Goal: Navigation & Orientation: Find specific page/section

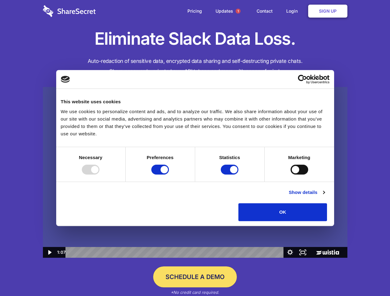
click at [195, 148] on img at bounding box center [195, 172] width 304 height 171
click at [99, 175] on div at bounding box center [91, 170] width 18 height 10
click at [169, 175] on input "Preferences" at bounding box center [160, 170] width 18 height 10
checkbox input "false"
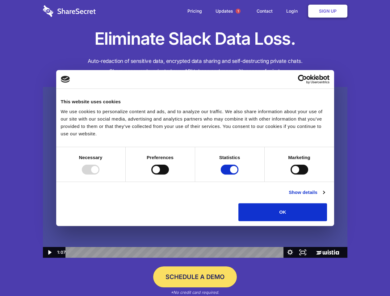
click at [230, 175] on input "Statistics" at bounding box center [230, 170] width 18 height 10
checkbox input "false"
click at [290, 175] on input "Marketing" at bounding box center [299, 170] width 18 height 10
checkbox input "true"
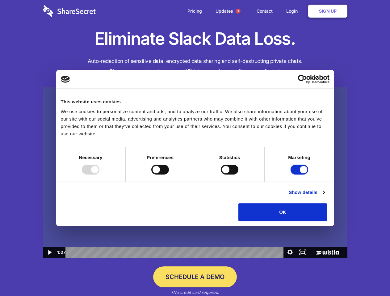
checkbox input "true"
click at [324, 196] on link "Show details" at bounding box center [306, 192] width 36 height 7
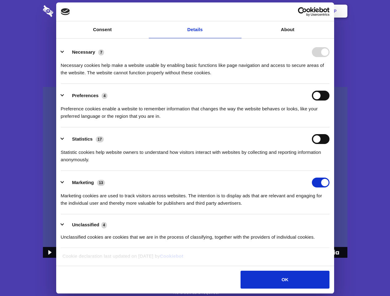
click at [332, 223] on ul "Necessary 7 Necessary cookies help make a website usable by enabling basic func…" at bounding box center [195, 144] width 274 height 208
click at [238, 11] on span "1" at bounding box center [237, 11] width 5 height 5
